Goal: Book appointment/travel/reservation

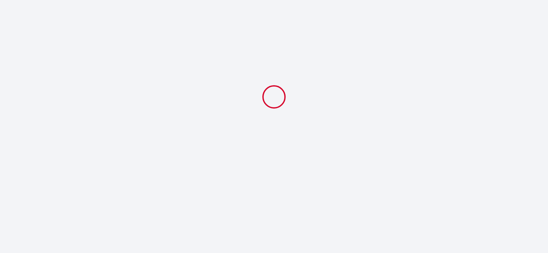
select select
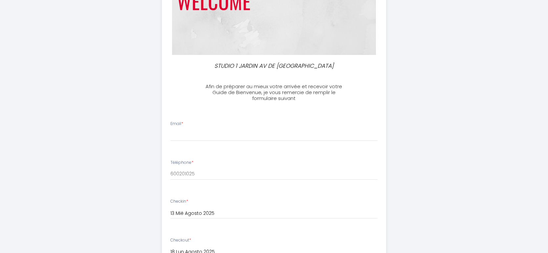
scroll to position [107, 0]
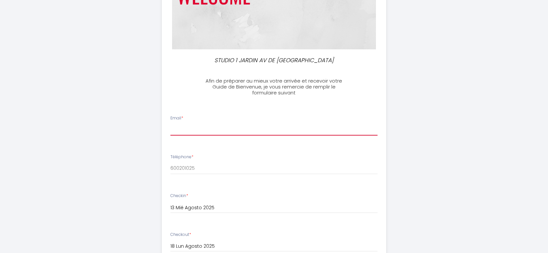
click at [186, 132] on input "Email *" at bounding box center [274, 130] width 207 height 12
paste input "[EMAIL_ADDRESS][DOMAIN_NAME]"
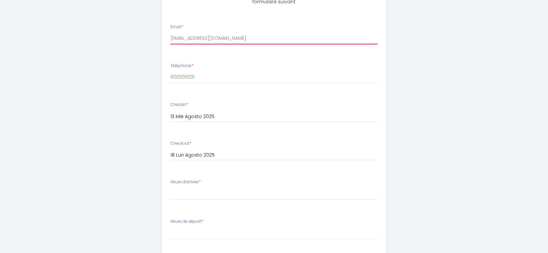
scroll to position [207, 0]
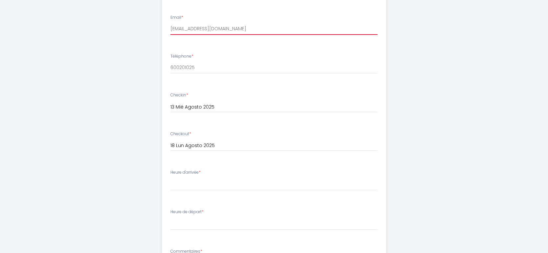
type input "[EMAIL_ADDRESS][DOMAIN_NAME]"
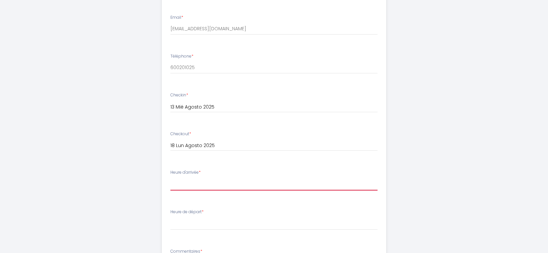
click at [195, 183] on select "15:00 15:30 16:00 16:30 17:00 17:30 18:00 18:30 19:00 19:30 20:00 20:30 21:00 2…" at bounding box center [274, 184] width 207 height 12
select select "15:00"
click at [171, 178] on select "15:00 15:30 16:00 16:30 17:00 17:30 18:00 18:30 19:00 19:30 20:00 20:30 21:00 2…" at bounding box center [274, 184] width 207 height 12
click at [147, 173] on div "STUDIO 1 JARDIN AV DE PARIS Afin de préparer au mieux votre arrivée et recevoir…" at bounding box center [274, 106] width 336 height 626
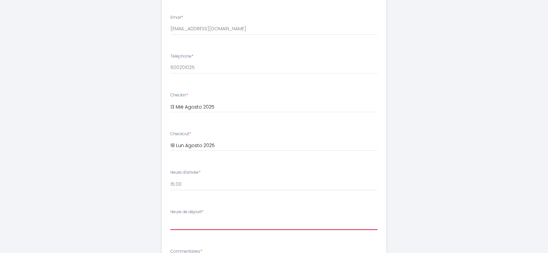
click at [184, 224] on select "00:00 00:30 01:00 01:30 02:00 02:30 03:00 03:30 04:00 04:30 05:00 05:30 06:00 0…" at bounding box center [274, 223] width 207 height 12
select select "11:00"
click at [171, 217] on select "00:00 00:30 01:00 01:30 02:00 02:30 03:00 03:30 04:00 04:30 05:00 05:30 06:00 0…" at bounding box center [274, 223] width 207 height 12
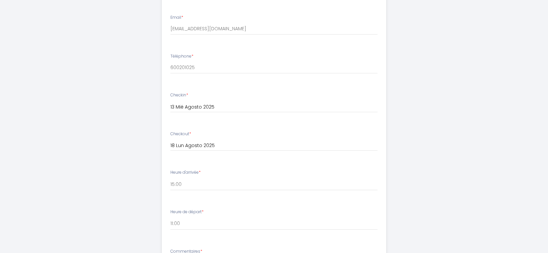
click at [190, 201] on ul "Email * [EMAIL_ADDRESS][DOMAIN_NAME] Téléphone * 600201025 Checkin * 13 Mié Ago…" at bounding box center [274, 192] width 232 height 371
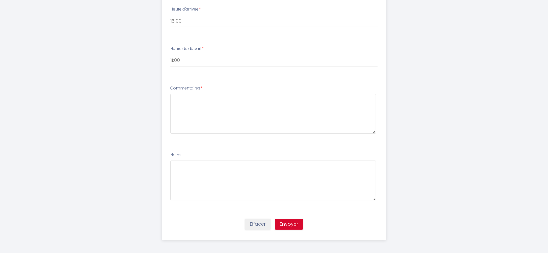
scroll to position [373, 0]
click at [299, 225] on button "Envoyer" at bounding box center [289, 221] width 28 height 11
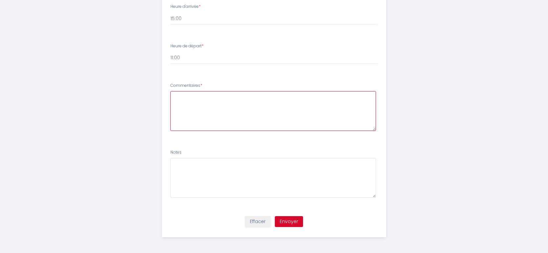
click at [235, 99] on textarea at bounding box center [274, 111] width 206 height 40
click at [187, 103] on textarea at bounding box center [274, 111] width 206 height 40
type textarea "nenhum"
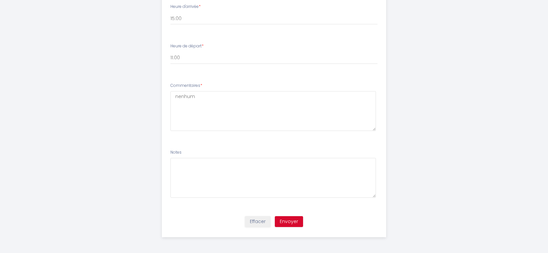
click at [213, 138] on li "Commentaires * nenhum" at bounding box center [274, 110] width 224 height 63
click at [284, 220] on button "Envoyer" at bounding box center [289, 221] width 28 height 11
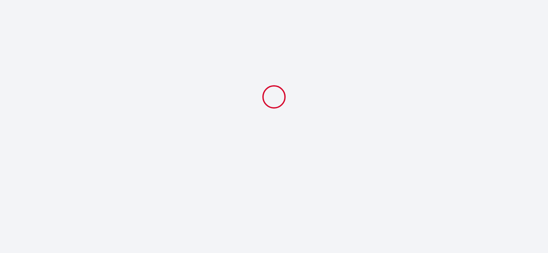
scroll to position [0, 0]
select select "11:00"
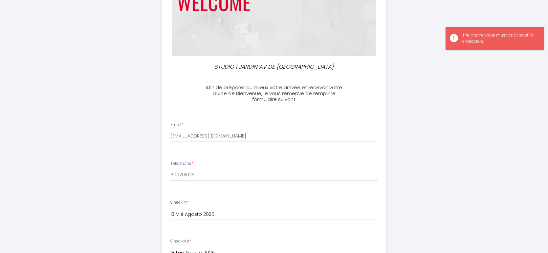
scroll to position [111, 0]
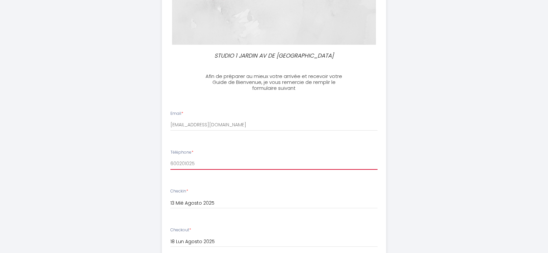
click at [171, 164] on input "600201025" at bounding box center [274, 164] width 207 height 12
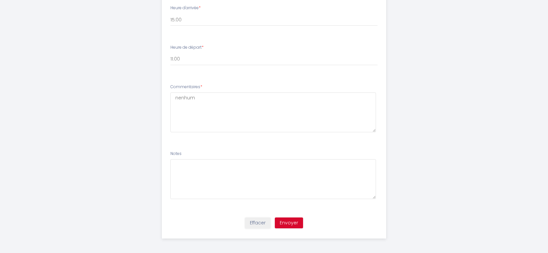
scroll to position [373, 0]
type input "034600201025"
click at [289, 218] on button "Envoyer" at bounding box center [289, 221] width 28 height 11
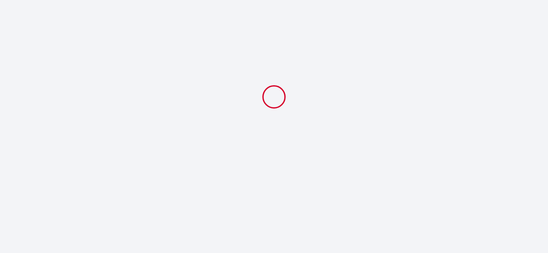
scroll to position [0, 0]
select select "11:00"
